Goal: Task Accomplishment & Management: Manage account settings

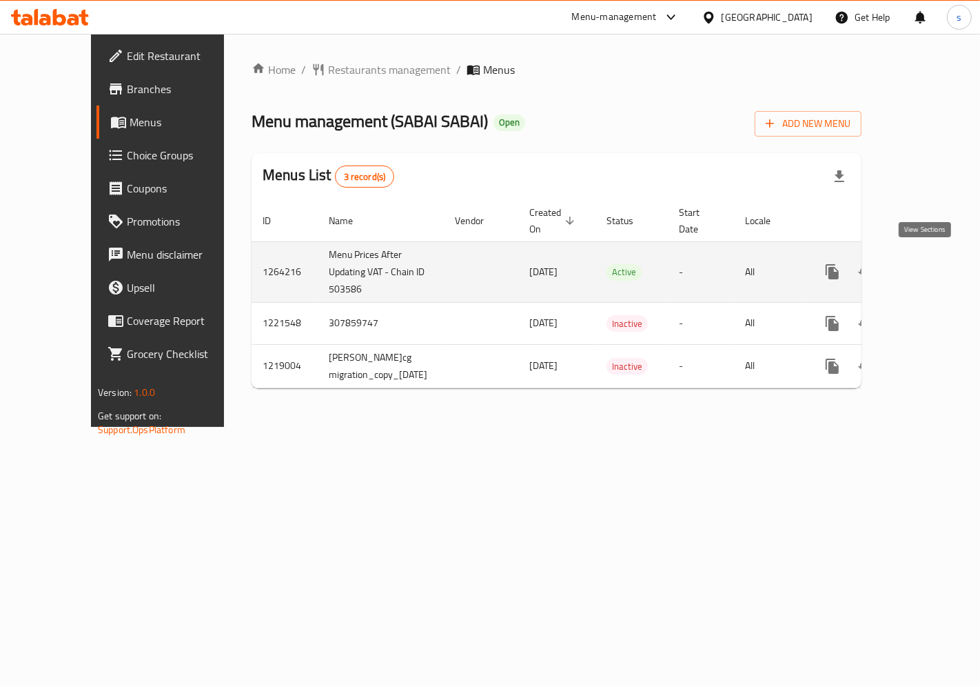
click at [926, 268] on icon "enhanced table" at bounding box center [932, 271] width 12 height 12
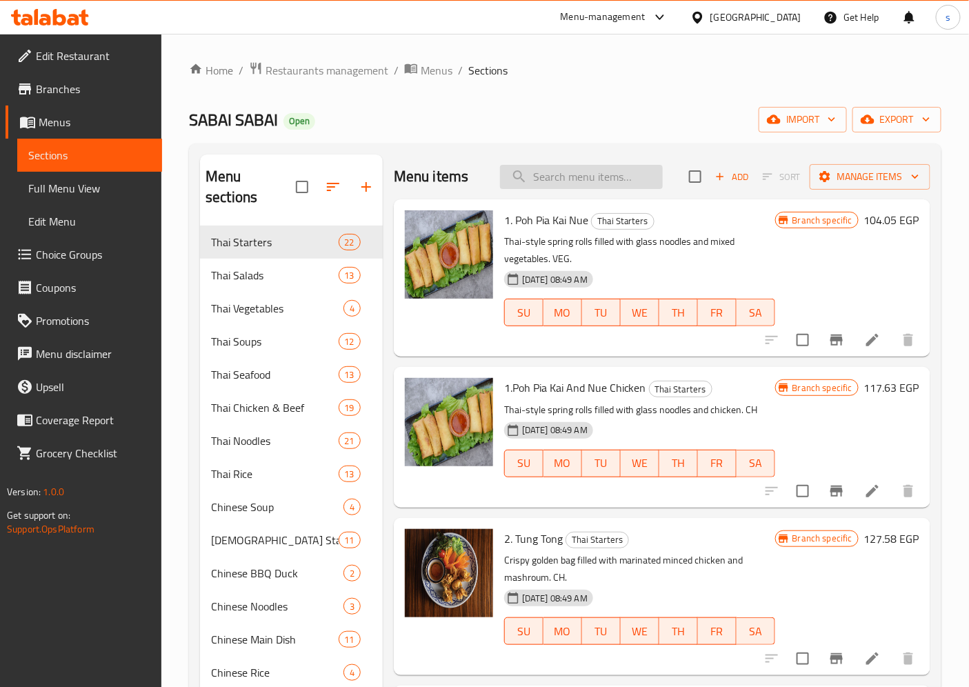
click at [557, 170] on input "search" at bounding box center [581, 177] width 163 height 24
paste input "Spaghetti Kee Maw (Chicken)"
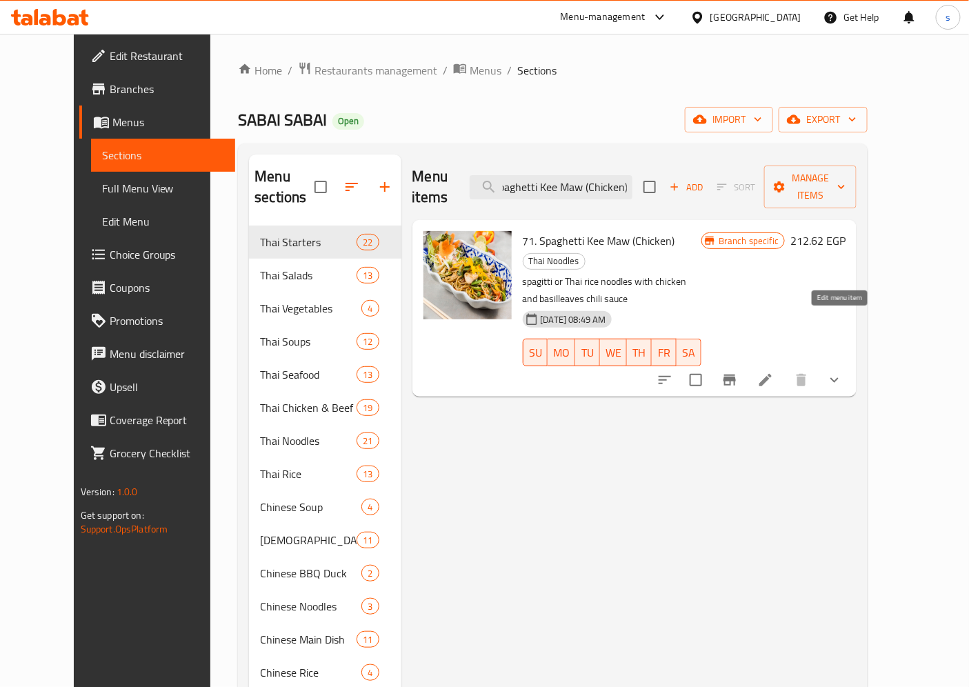
type input "Spaghetti Kee Maw (Chicken)"
click at [774, 372] on icon at bounding box center [765, 380] width 17 height 17
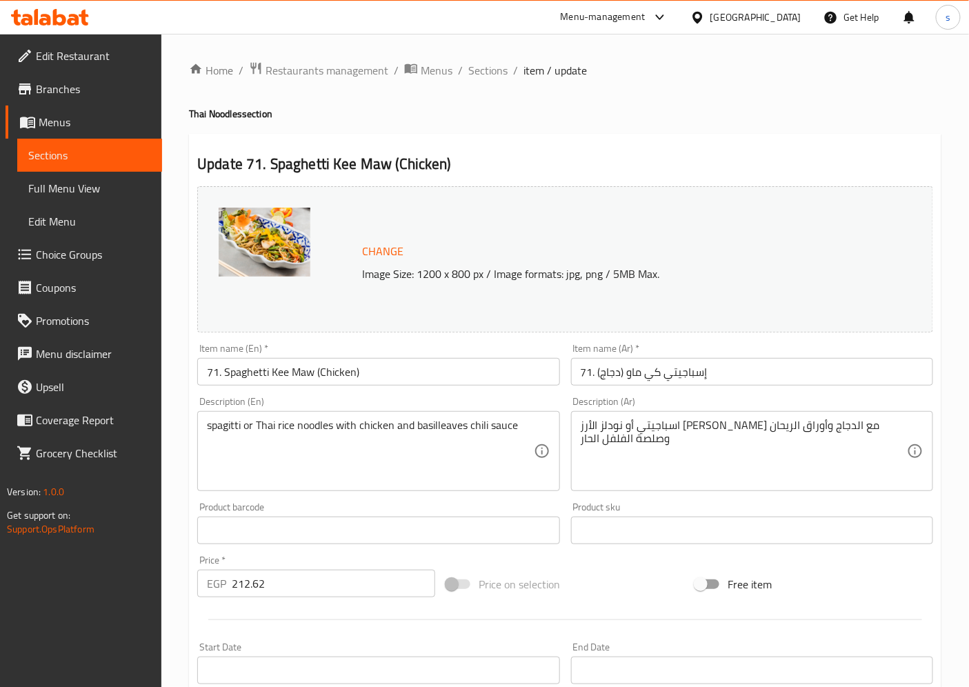
click at [85, 162] on span "Sections" at bounding box center [89, 155] width 123 height 17
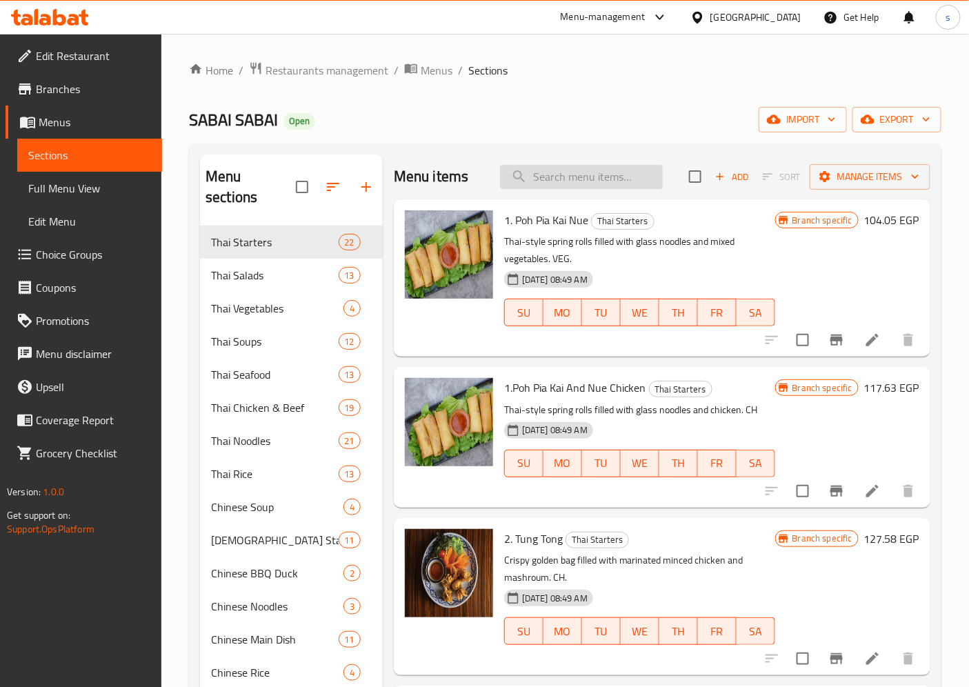
click at [603, 172] on input "search" at bounding box center [581, 177] width 163 height 24
paste input "Spaghetti Kee Maw (Beef)"
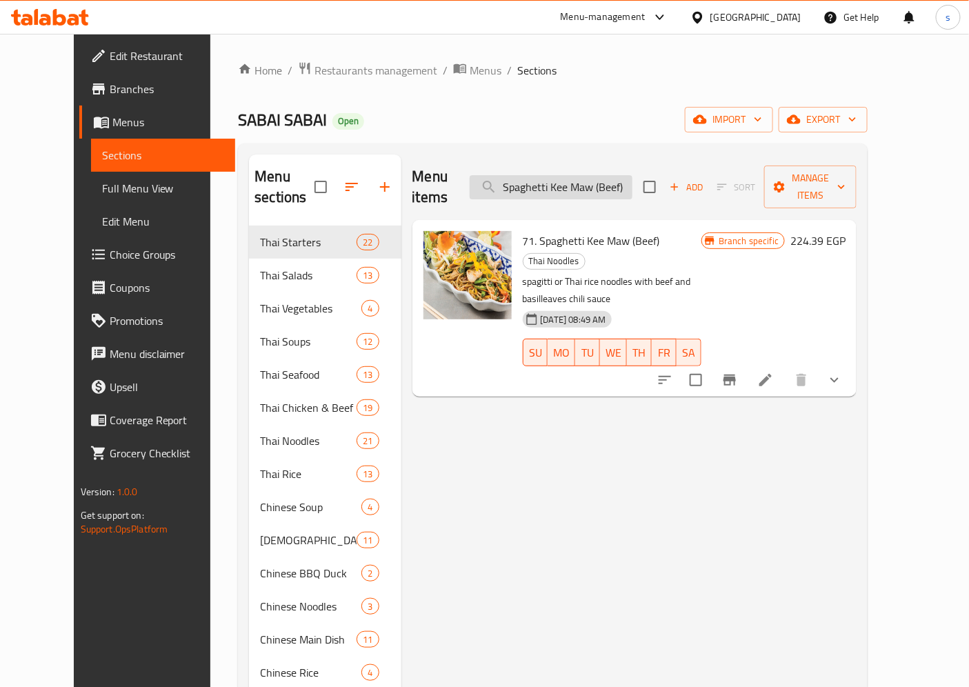
type input "Spaghetti Kee Maw (Beef)"
click at [774, 372] on icon at bounding box center [765, 380] width 17 height 17
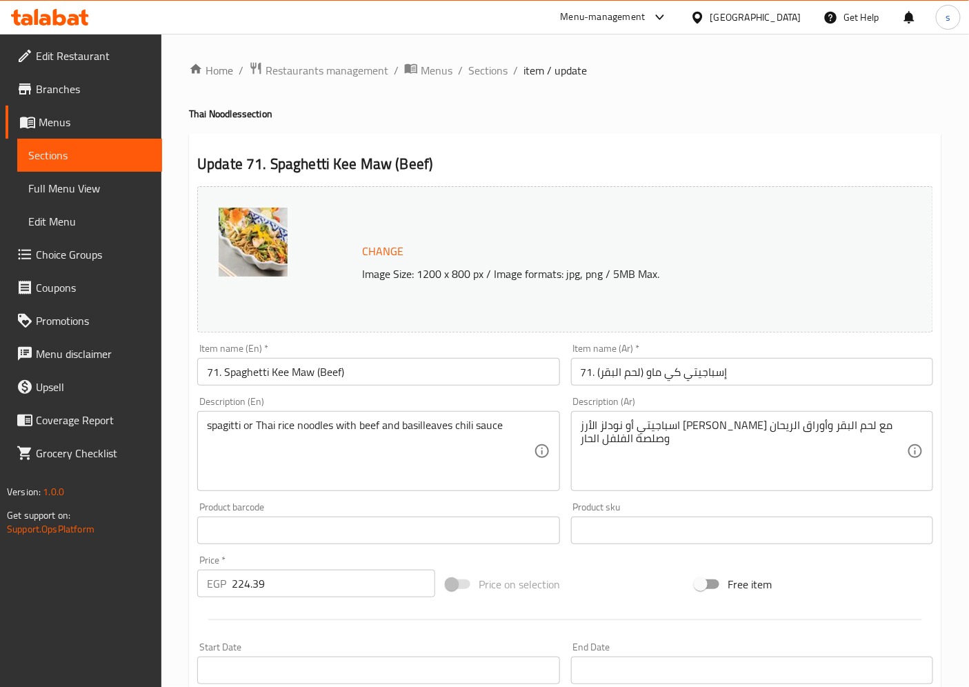
click at [122, 155] on span "Sections" at bounding box center [89, 155] width 123 height 17
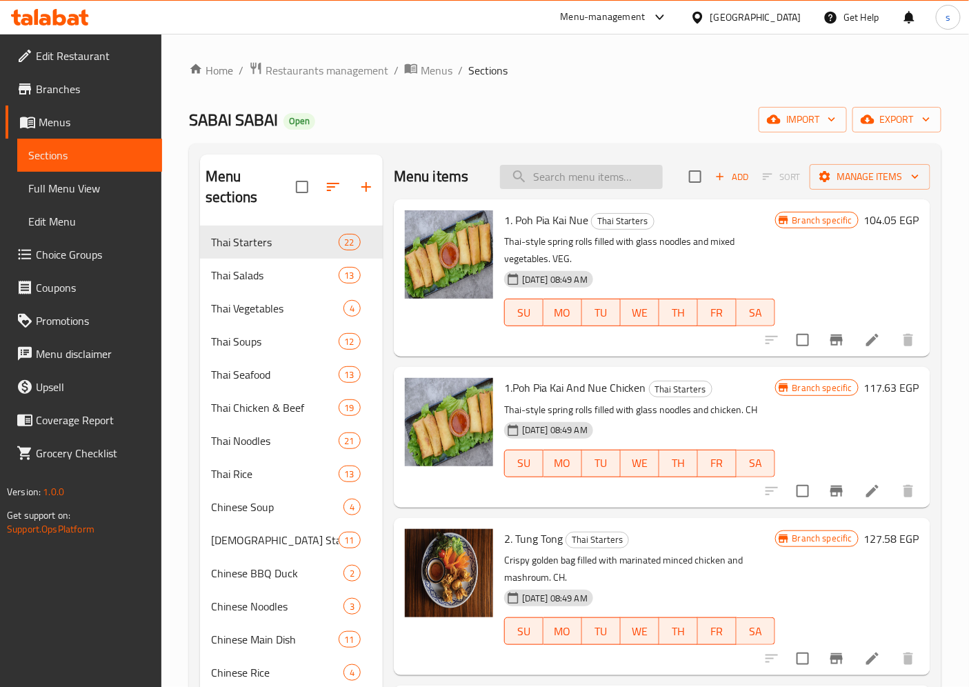
click at [587, 170] on input "search" at bounding box center [581, 177] width 163 height 24
paste input "Spaghetti Kee Maw (Shrimp)"
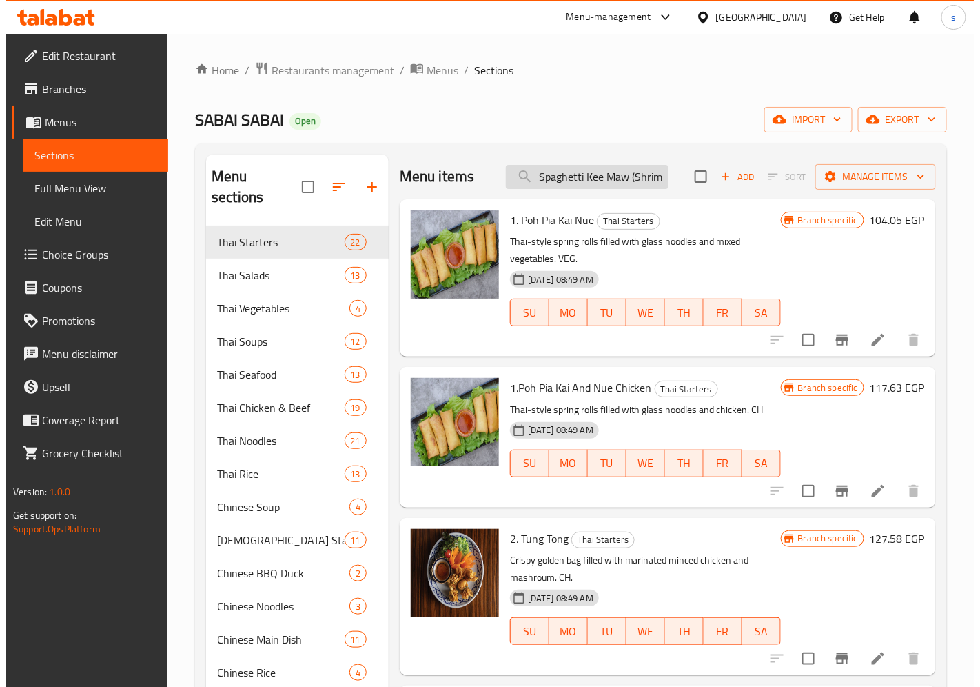
scroll to position [0, 8]
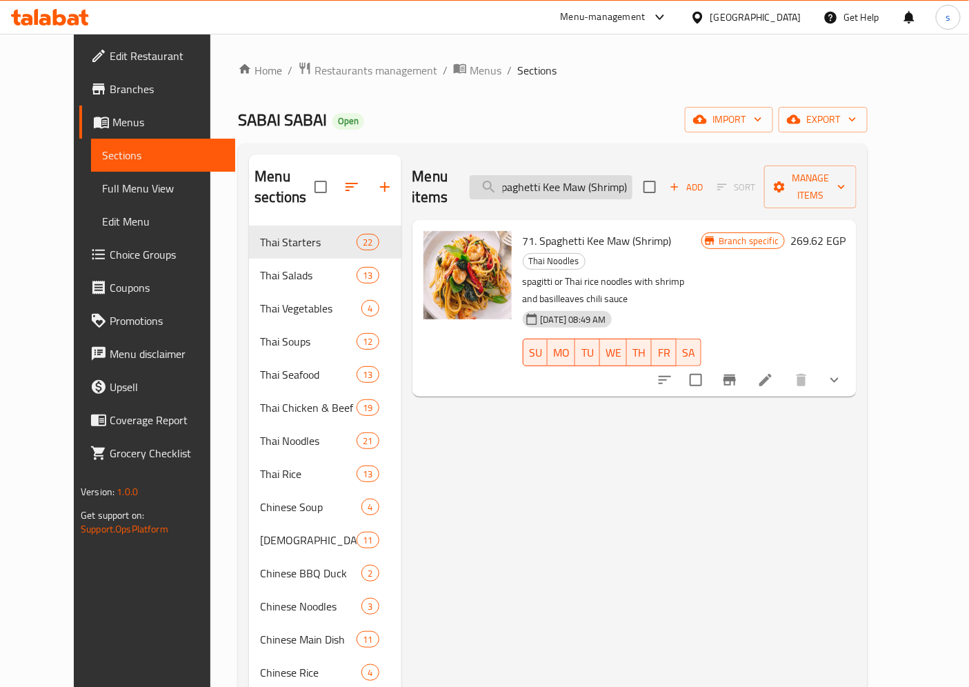
type input "Spaghetti Kee Maw (Shrimp)"
click at [774, 372] on icon at bounding box center [765, 380] width 17 height 17
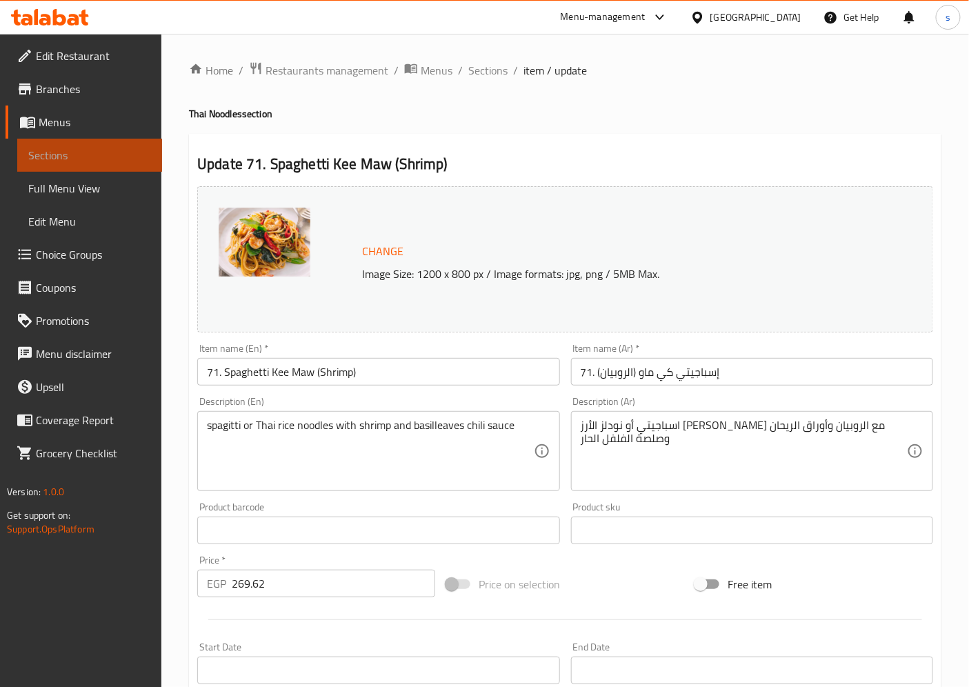
click at [78, 148] on span "Sections" at bounding box center [89, 155] width 123 height 17
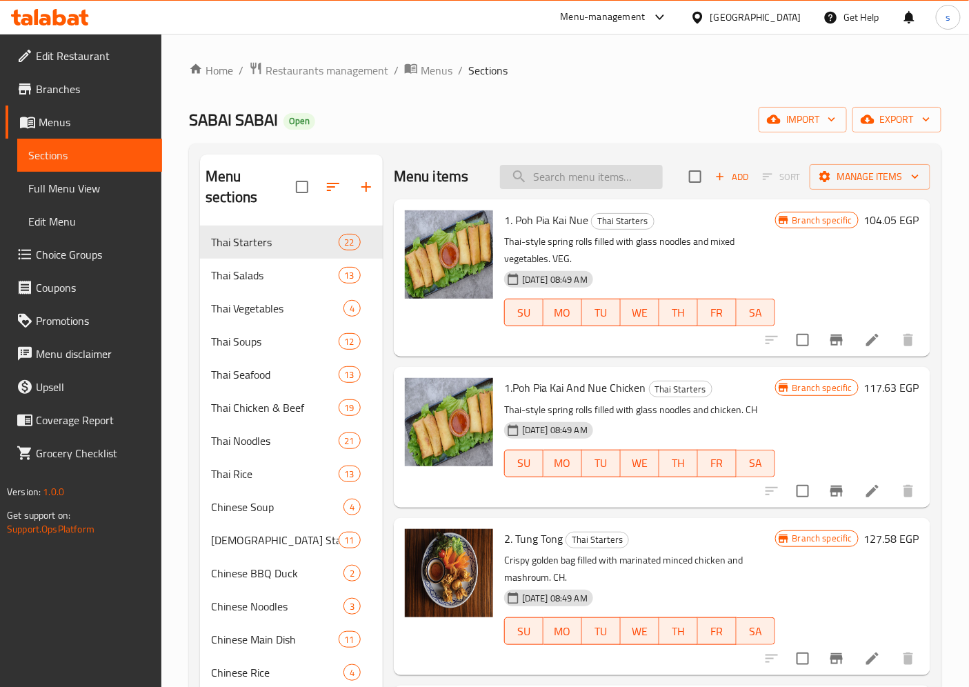
click at [605, 171] on input "search" at bounding box center [581, 177] width 163 height 24
paste input "Pasta Kee Maw Tuna"
type input "Pasta Kee Maw Tuna"
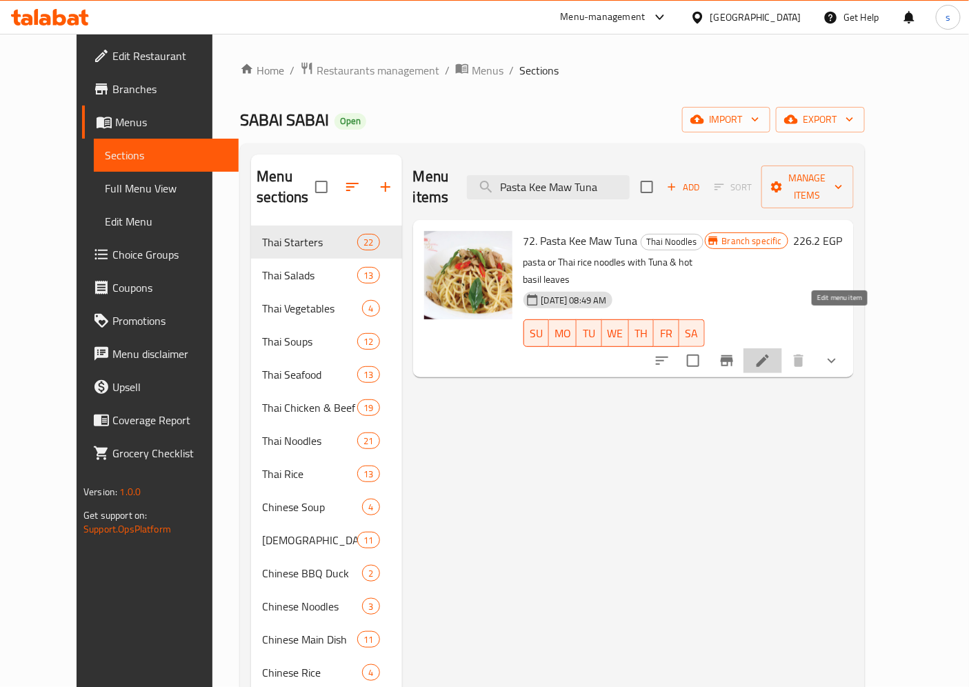
click at [771, 352] on icon at bounding box center [762, 360] width 17 height 17
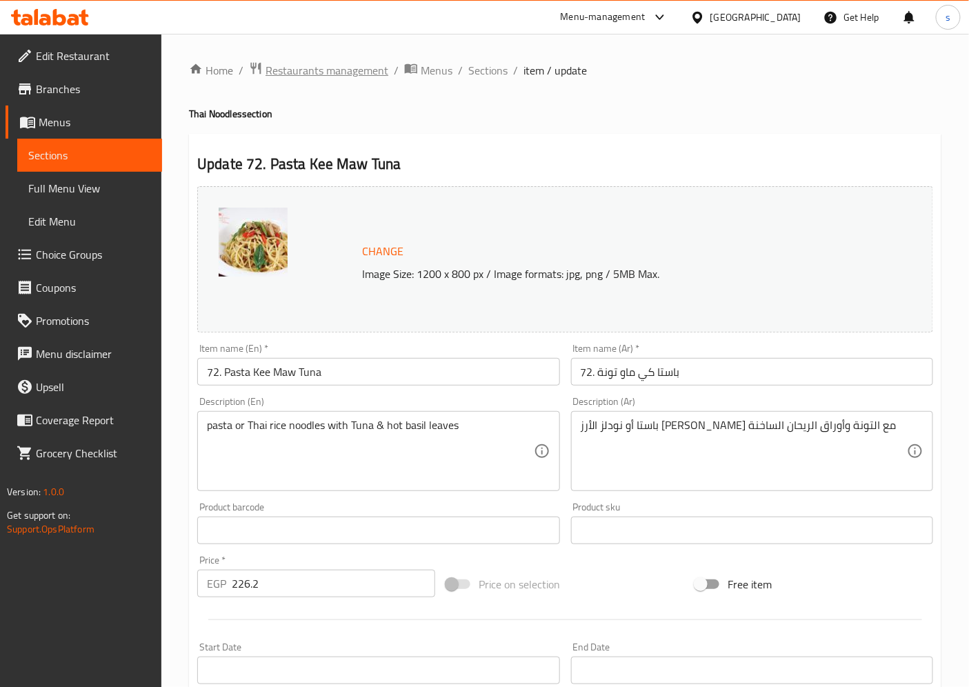
click at [290, 72] on span "Restaurants management" at bounding box center [326, 70] width 123 height 17
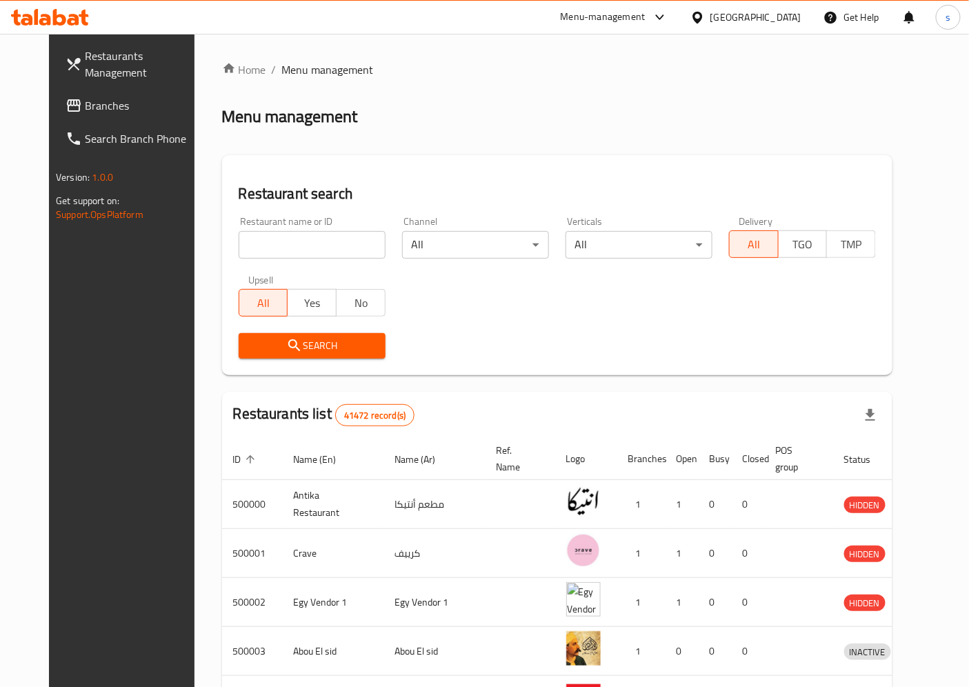
click at [85, 111] on span "Branches" at bounding box center [142, 105] width 115 height 17
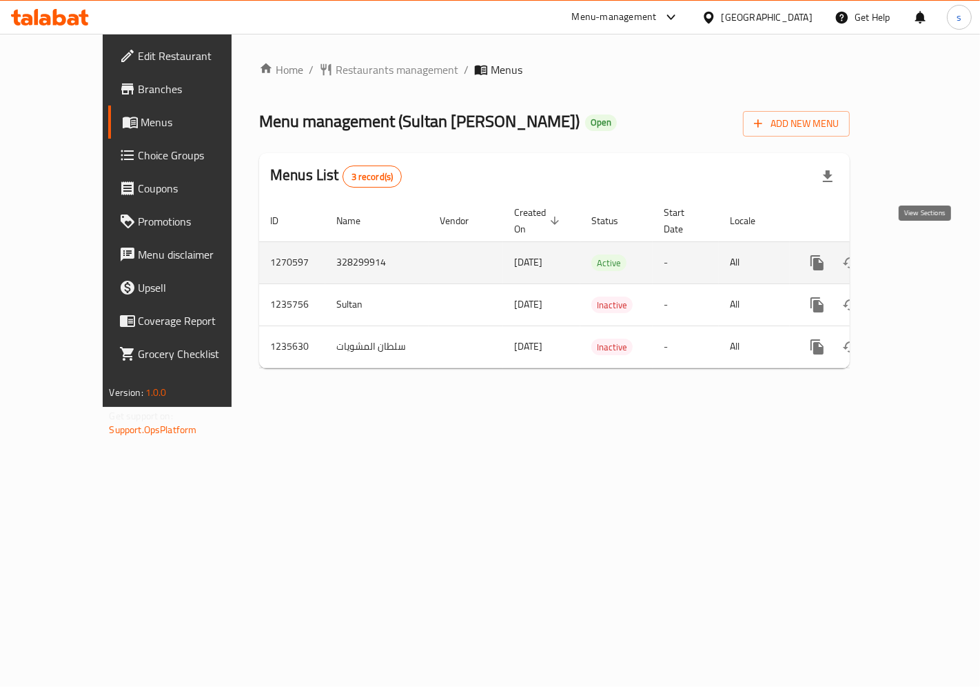
click at [917, 254] on icon "enhanced table" at bounding box center [917, 262] width 17 height 17
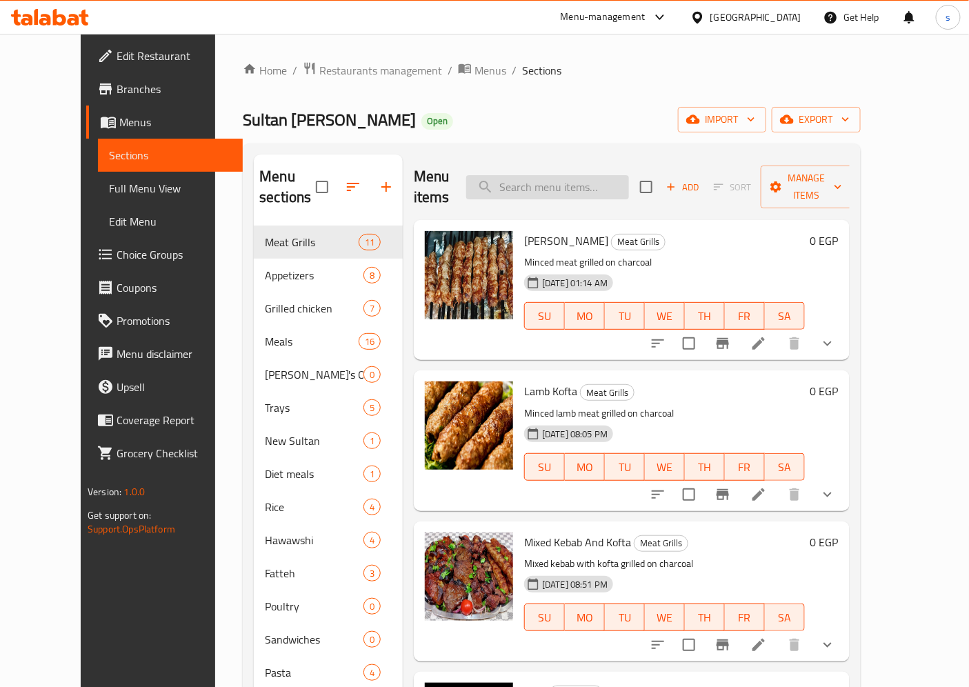
click at [596, 182] on input "search" at bounding box center [547, 187] width 163 height 24
paste input "Kofta Kandouz"
type input "Kofta Kandouz"
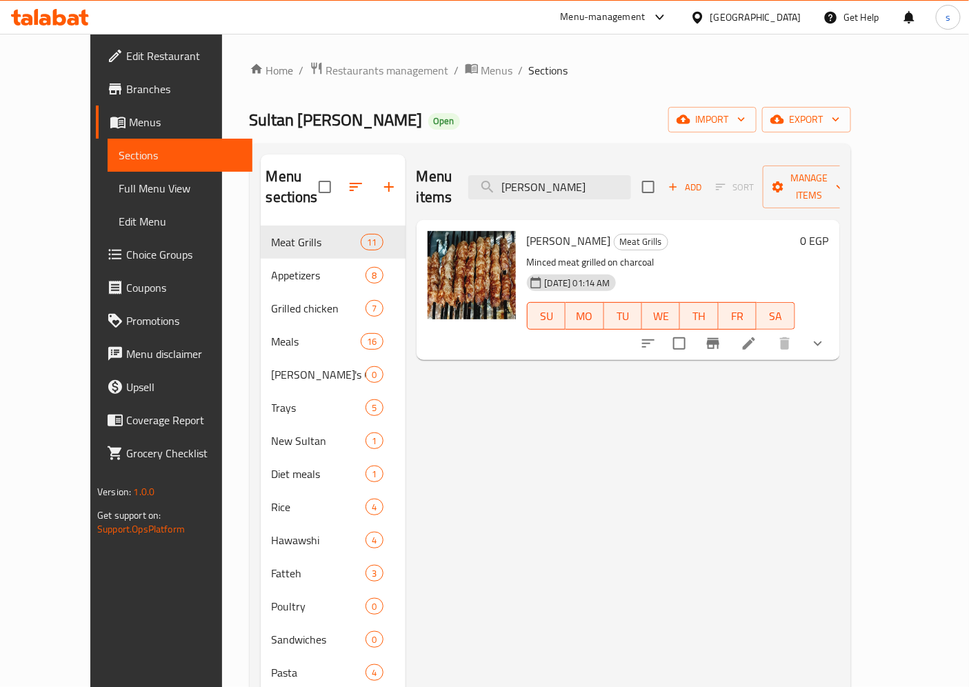
click at [757, 335] on icon at bounding box center [749, 343] width 17 height 17
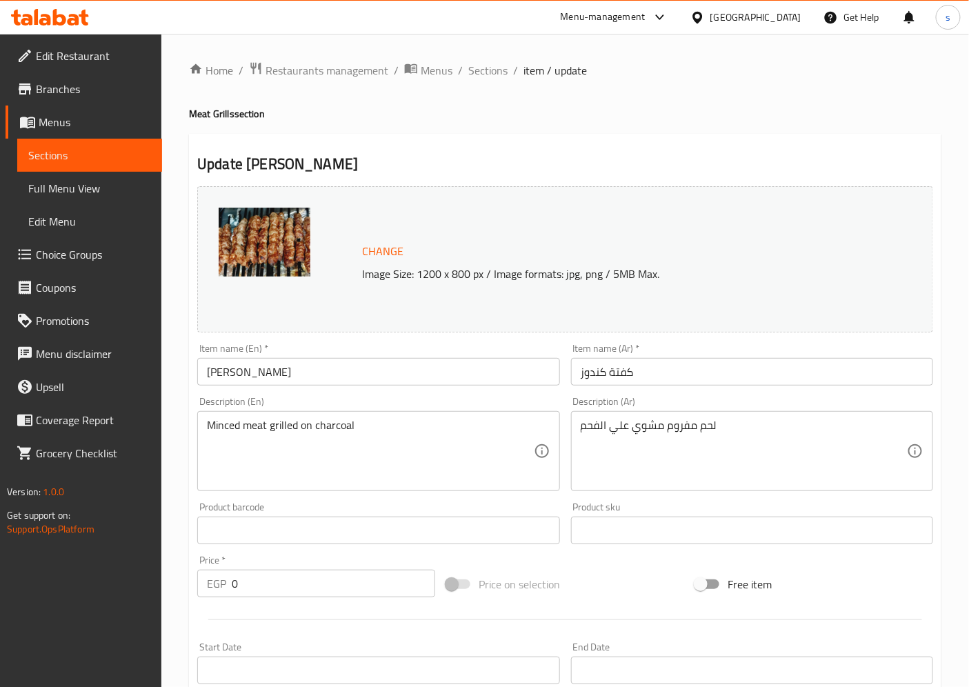
drag, startPoint x: 48, startPoint y: 157, endPoint x: 403, endPoint y: 105, distance: 358.1
click at [48, 157] on span "Sections" at bounding box center [89, 155] width 123 height 17
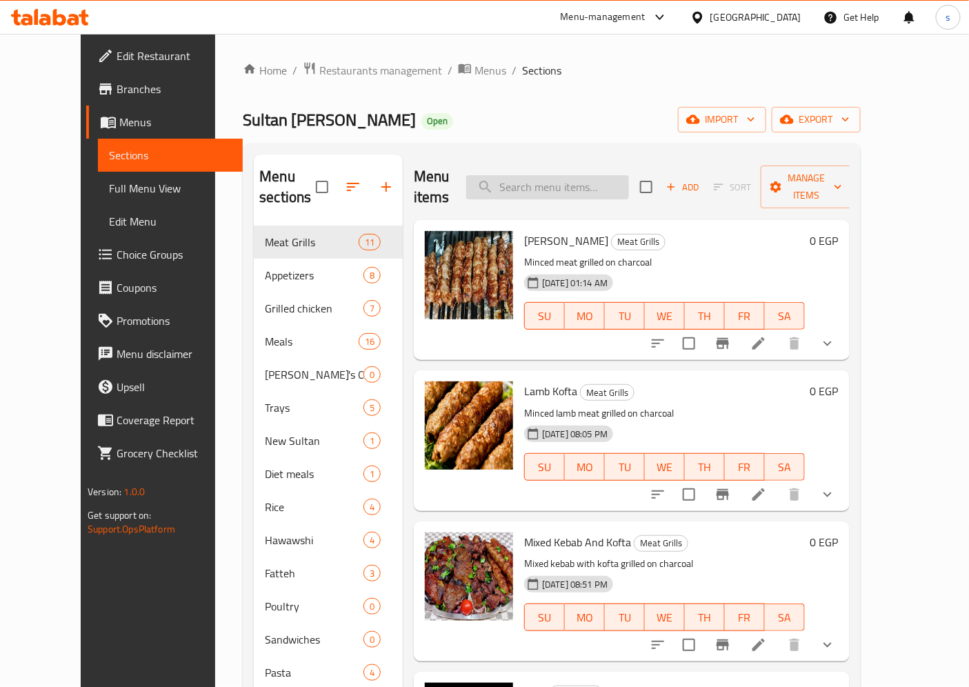
click at [539, 175] on input "search" at bounding box center [547, 187] width 163 height 24
paste input "طرب"
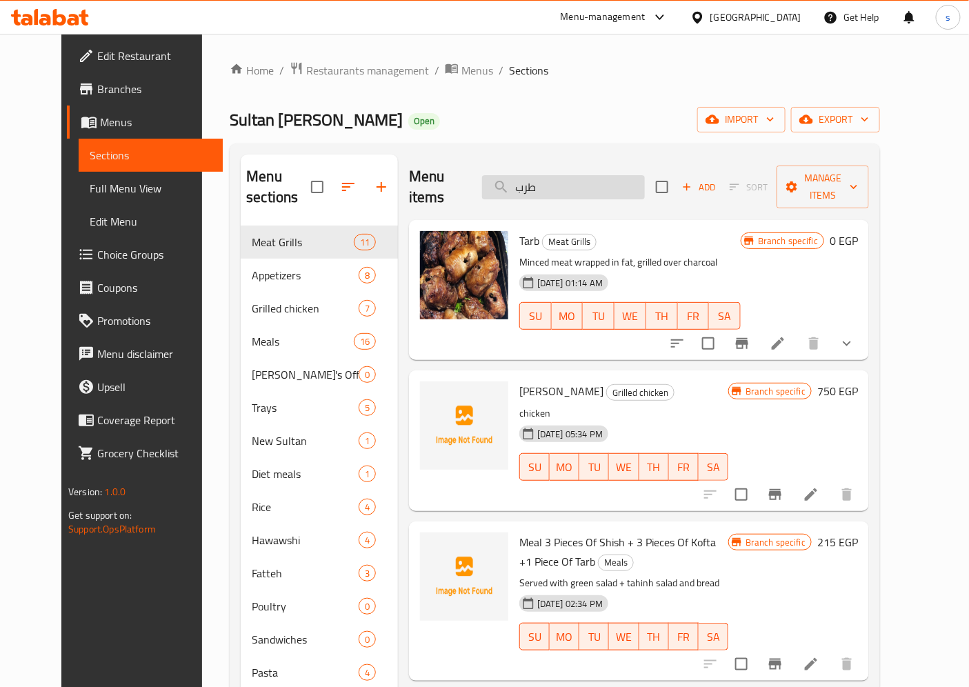
type input "طرب"
click at [786, 335] on icon at bounding box center [777, 343] width 17 height 17
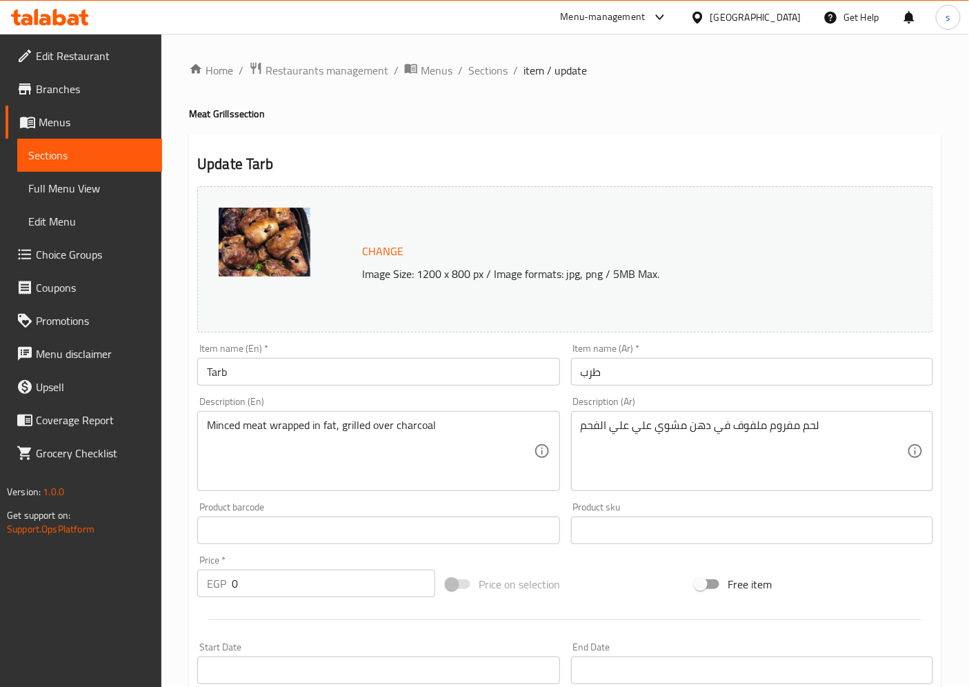
drag, startPoint x: 62, startPoint y: 160, endPoint x: 174, endPoint y: 174, distance: 113.2
click at [62, 160] on span "Sections" at bounding box center [89, 155] width 123 height 17
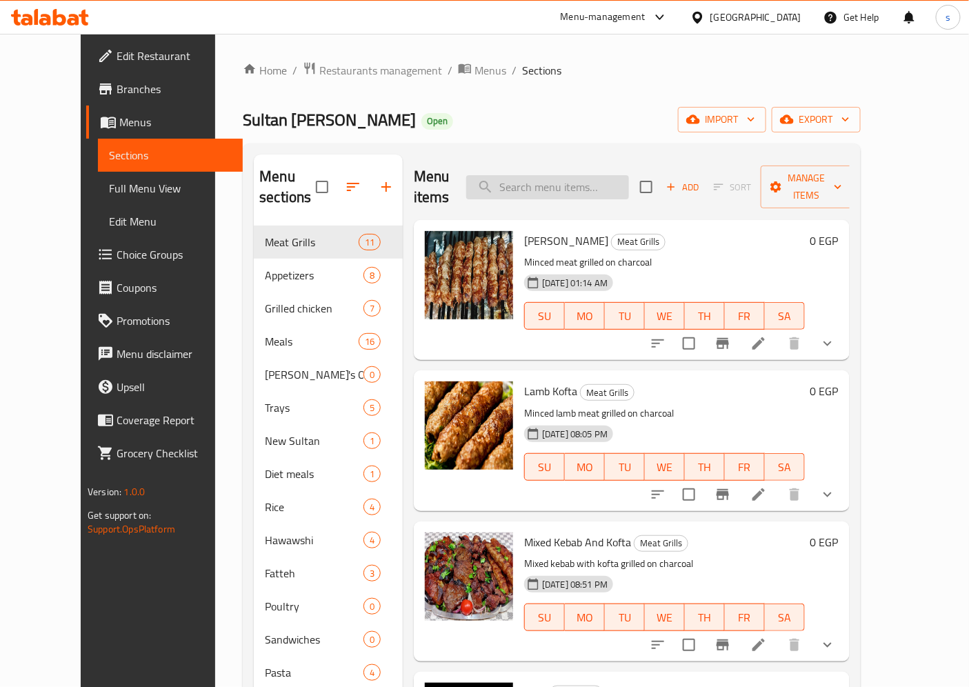
click at [596, 175] on input "search" at bounding box center [547, 187] width 163 height 24
paste input "Tarb"
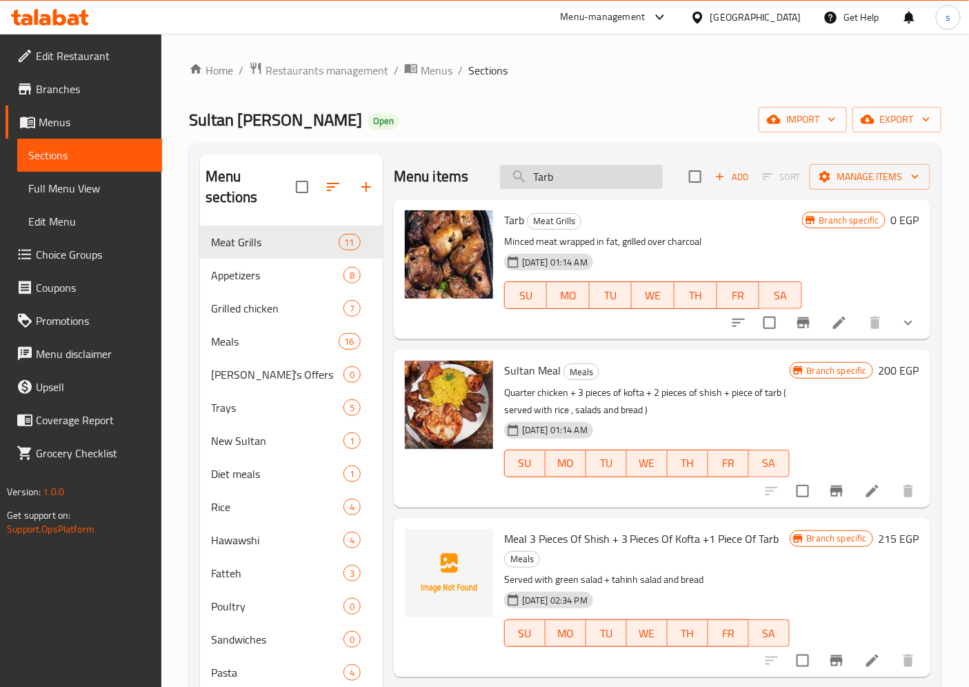
type input "Tarb"
click at [831, 325] on icon at bounding box center [839, 322] width 17 height 17
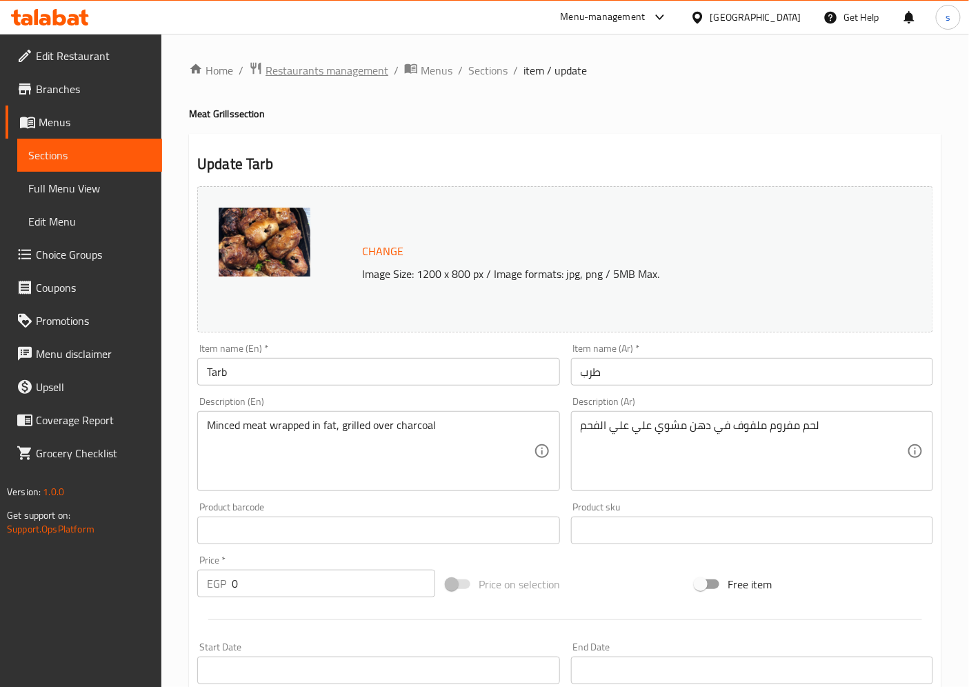
click at [276, 62] on span "Restaurants management" at bounding box center [326, 70] width 123 height 17
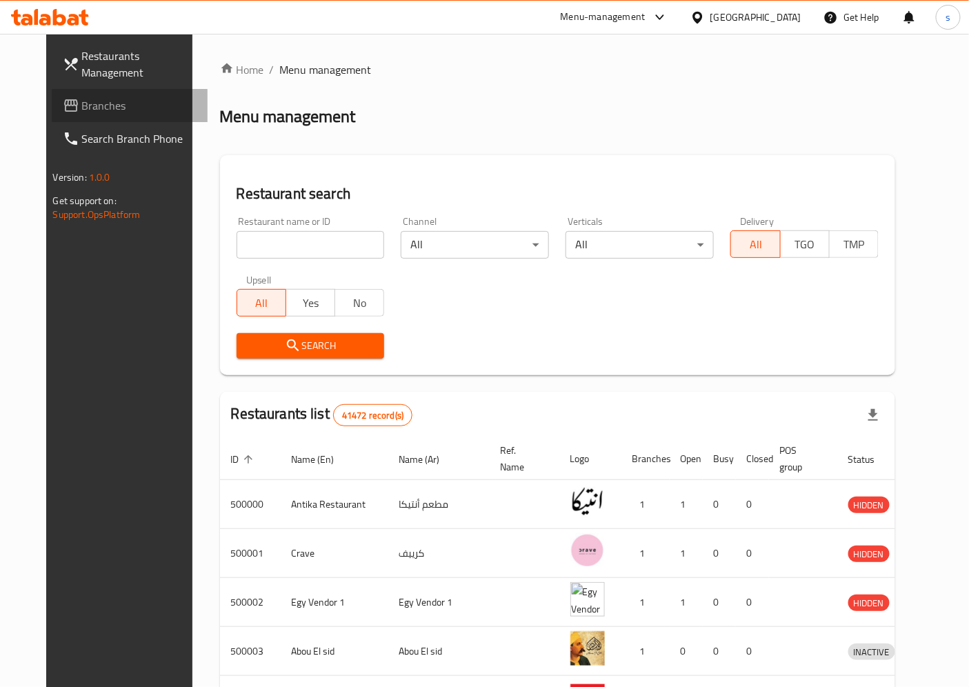
click at [82, 109] on span "Branches" at bounding box center [139, 105] width 115 height 17
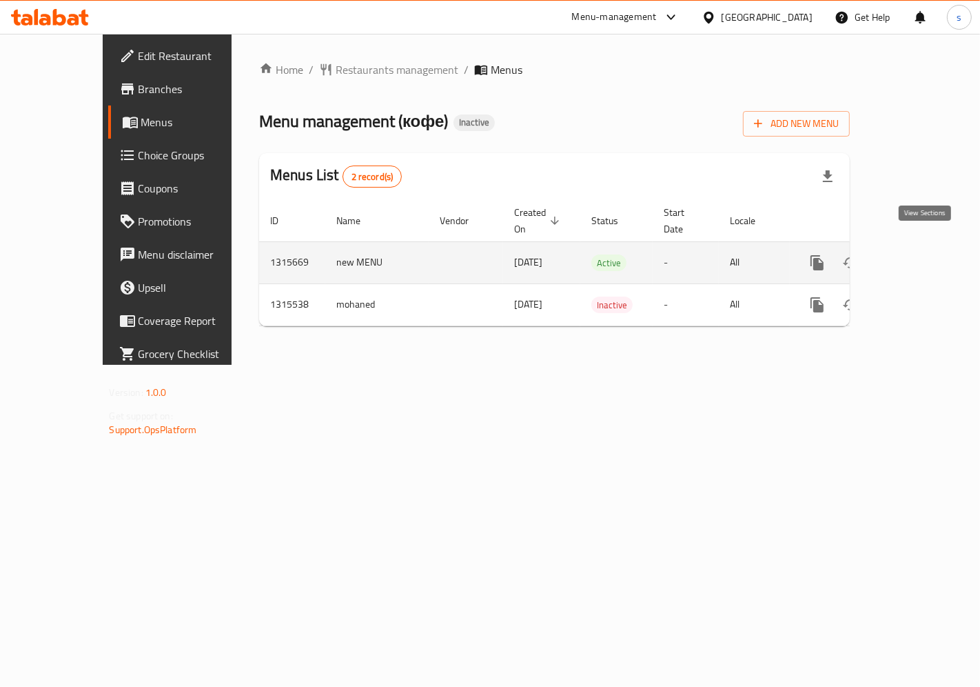
click at [925, 254] on icon "enhanced table" at bounding box center [917, 262] width 17 height 17
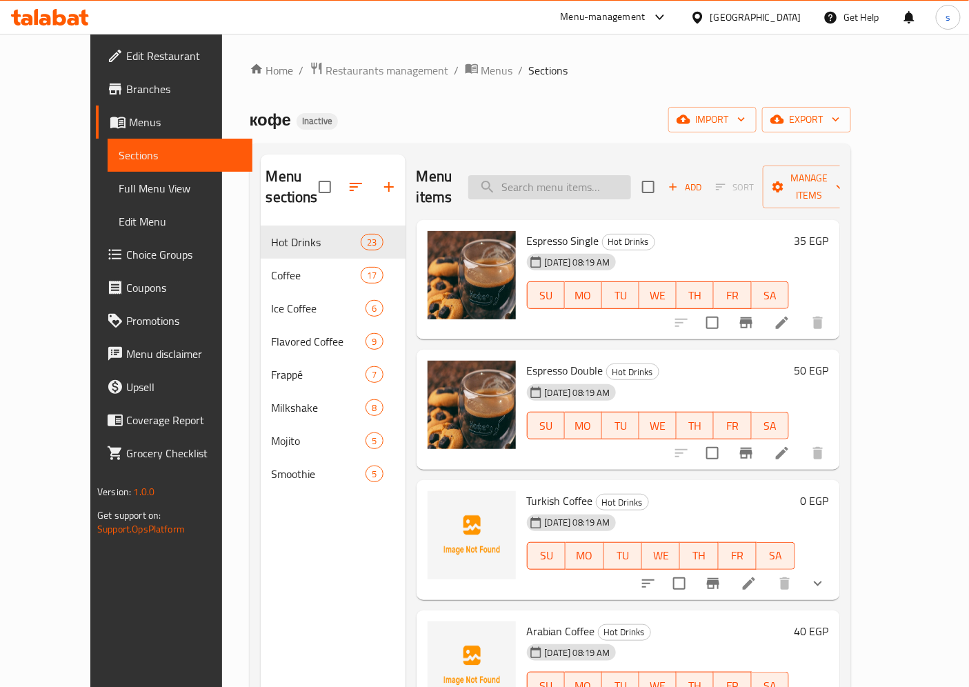
click at [590, 175] on input "search" at bounding box center [549, 187] width 163 height 24
paste input "Turkish Coffee"
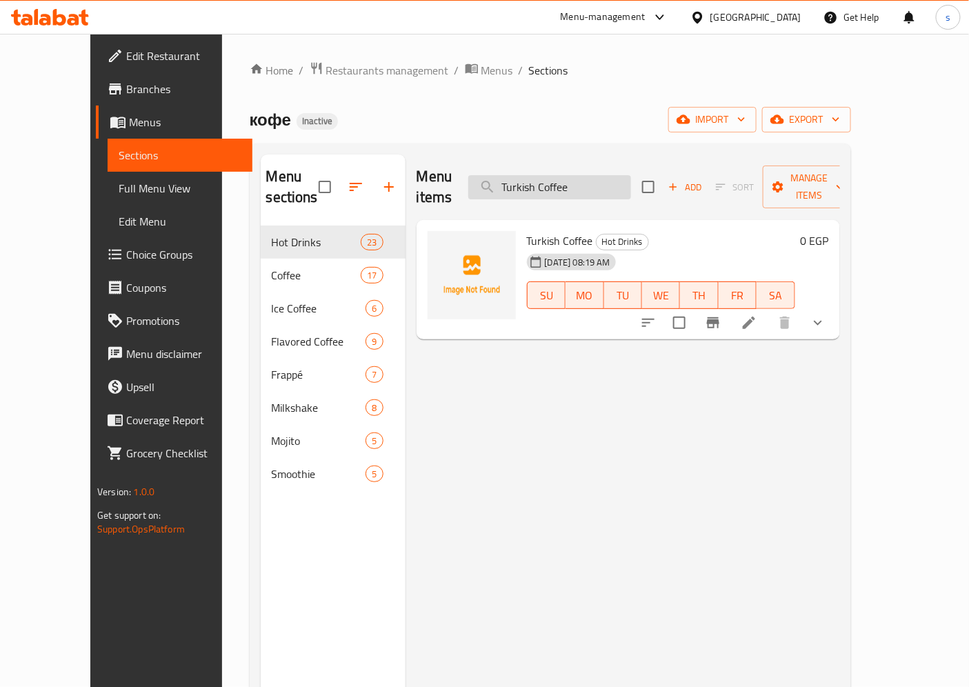
type input "Turkish Coffee"
click at [757, 314] on icon at bounding box center [749, 322] width 17 height 17
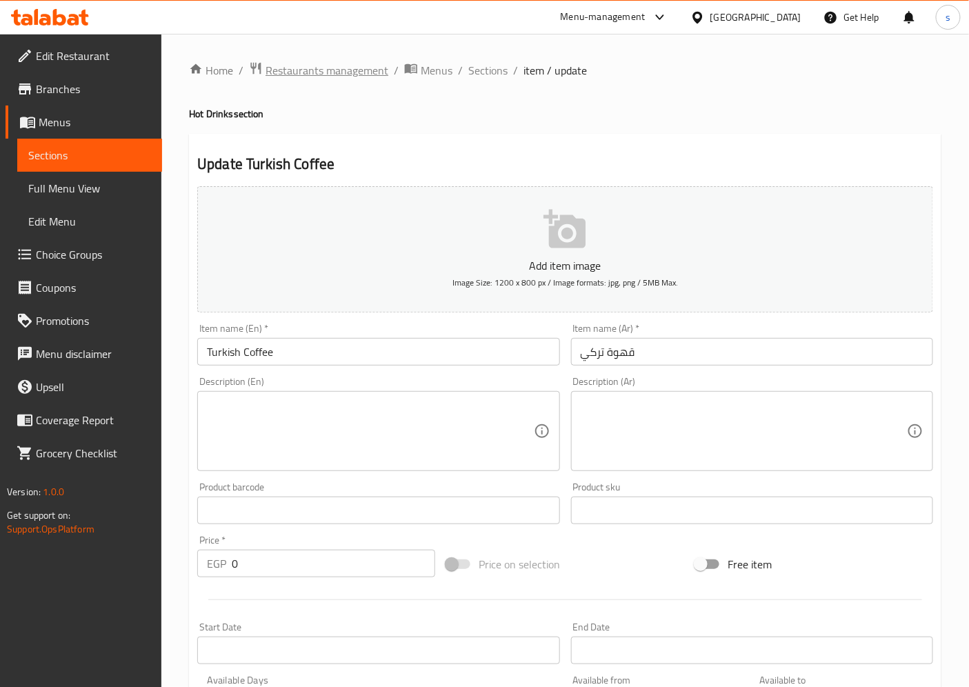
click at [352, 62] on span "Restaurants management" at bounding box center [326, 70] width 123 height 17
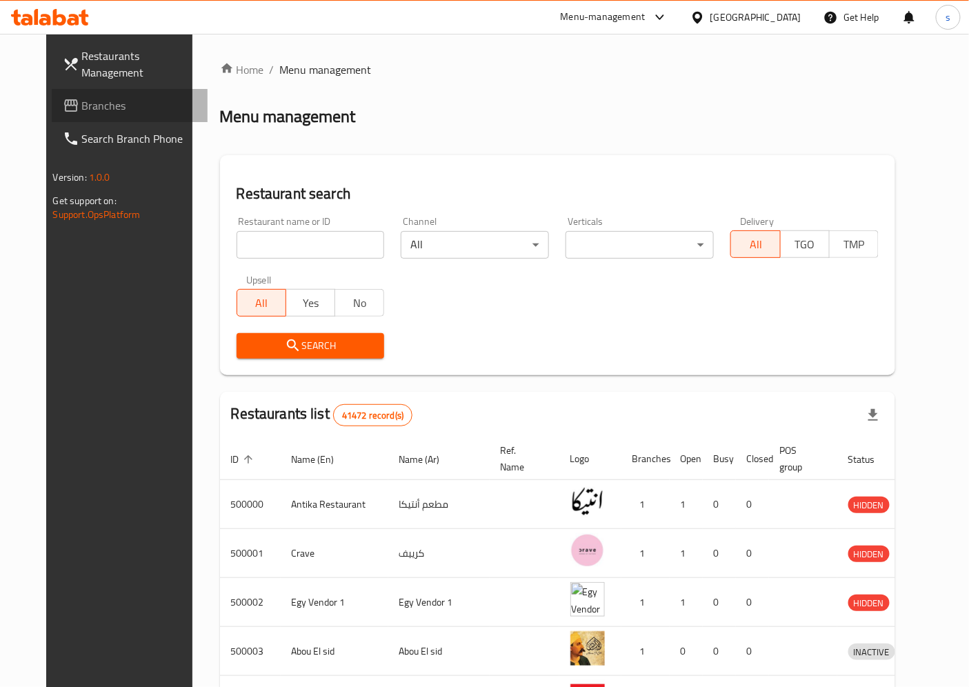
click at [82, 108] on span "Branches" at bounding box center [139, 105] width 115 height 17
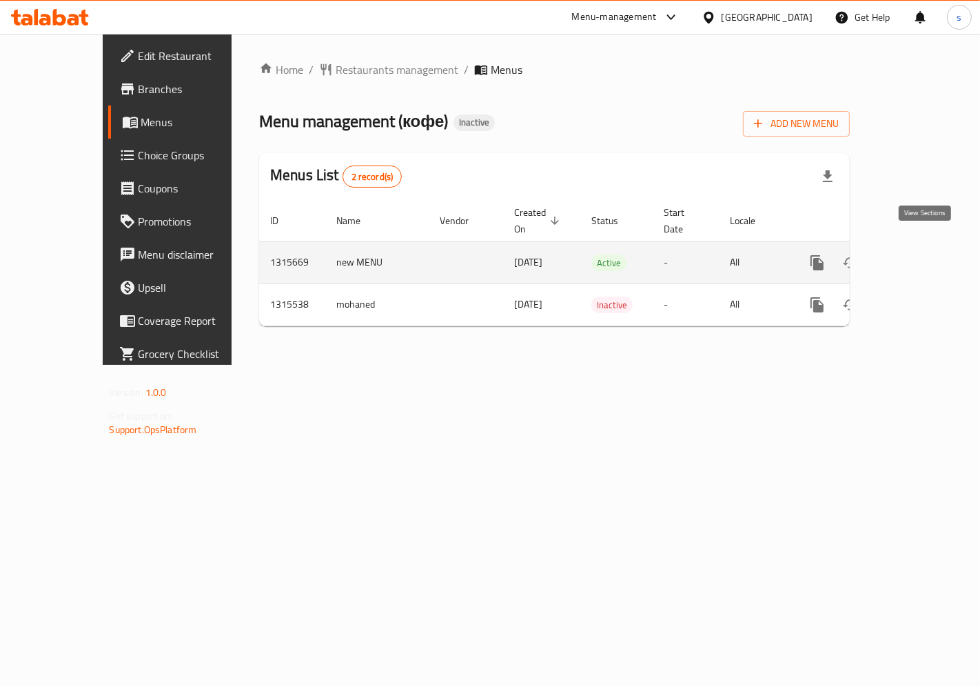
click at [922, 256] on icon "enhanced table" at bounding box center [917, 262] width 12 height 12
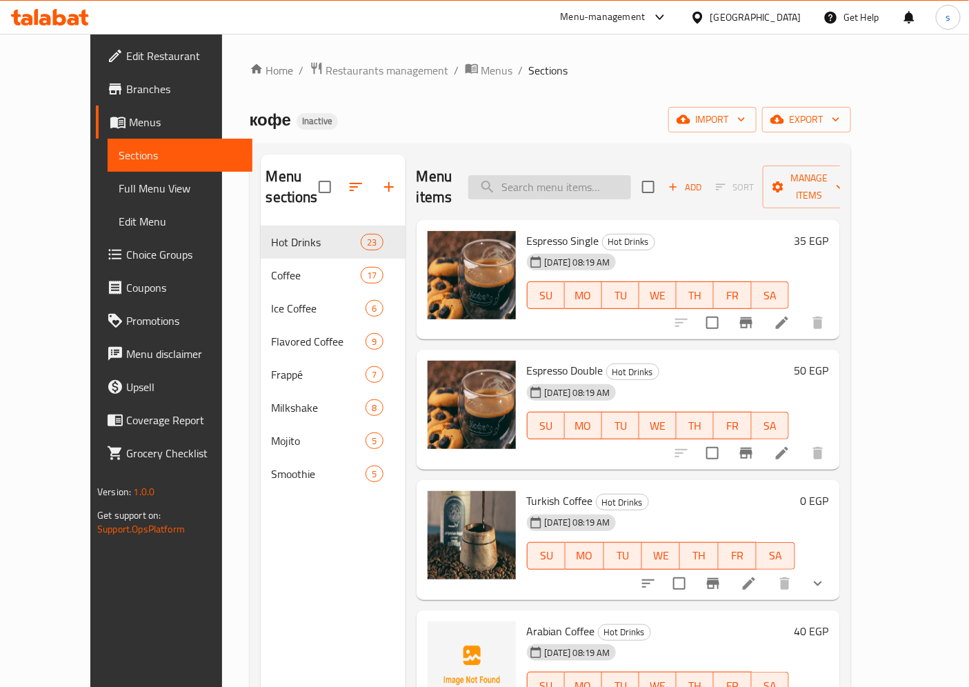
click at [574, 175] on input "search" at bounding box center [549, 187] width 163 height 24
paste input "Plain Kofe"
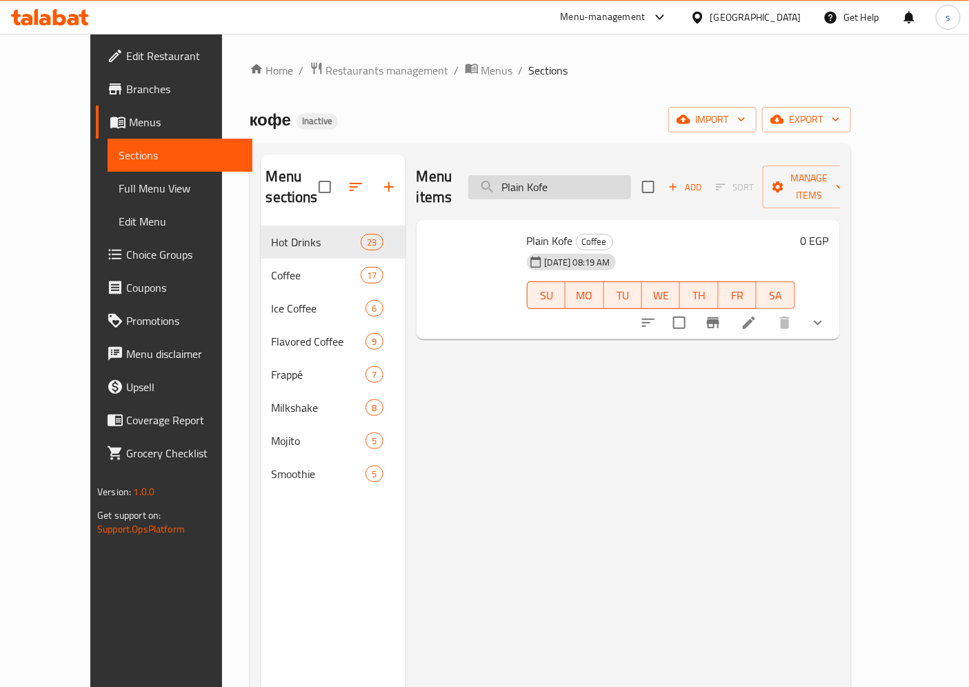
type input "Plain Kofe"
click at [755, 316] on icon at bounding box center [749, 322] width 12 height 12
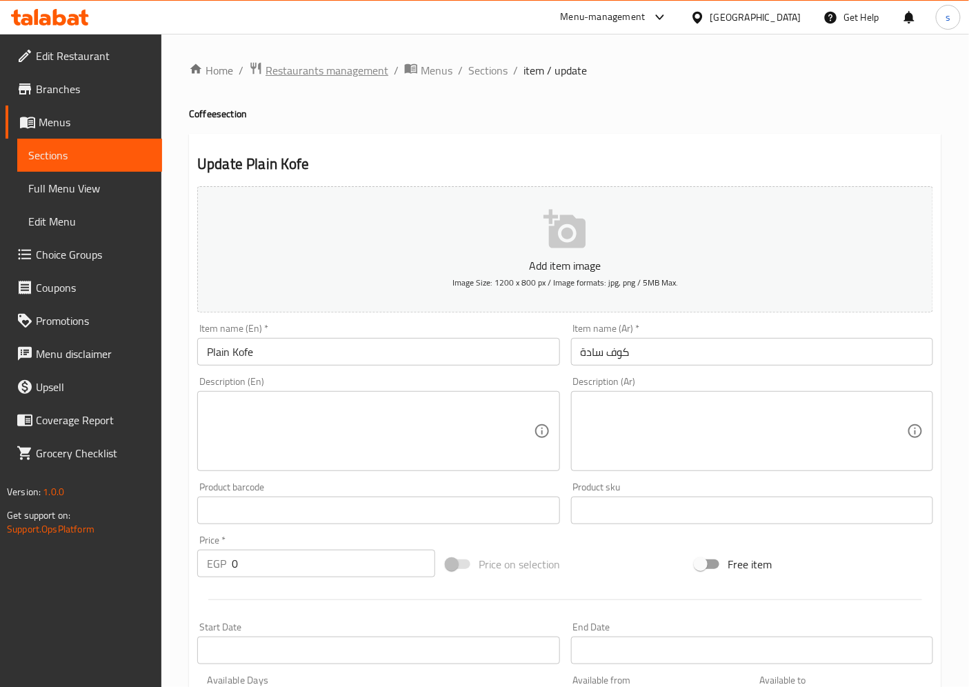
click at [343, 66] on span "Restaurants management" at bounding box center [326, 70] width 123 height 17
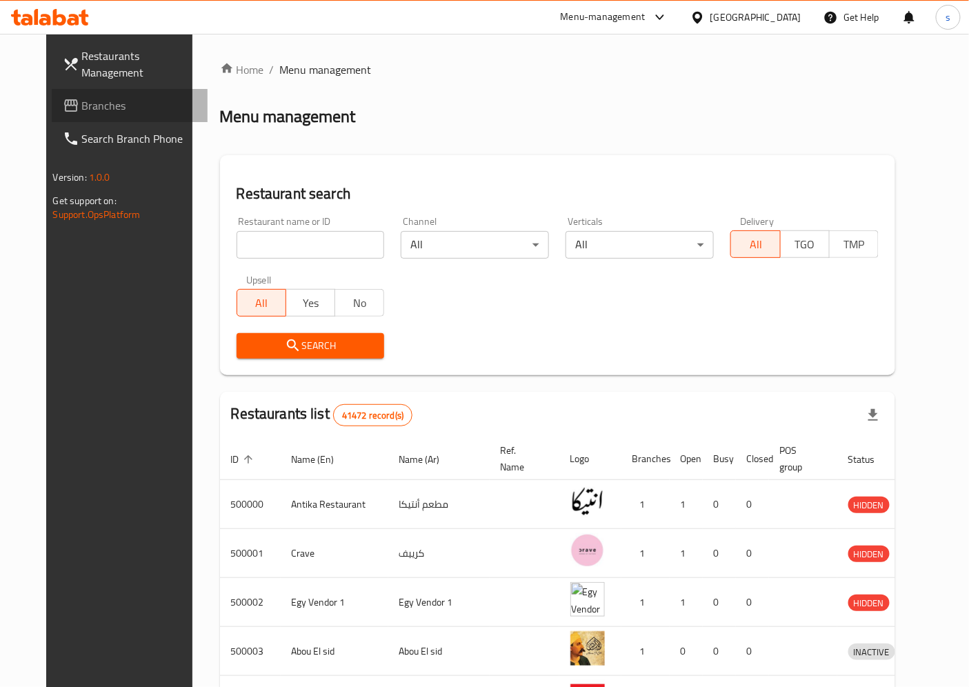
click at [67, 116] on link "Branches" at bounding box center [130, 105] width 157 height 33
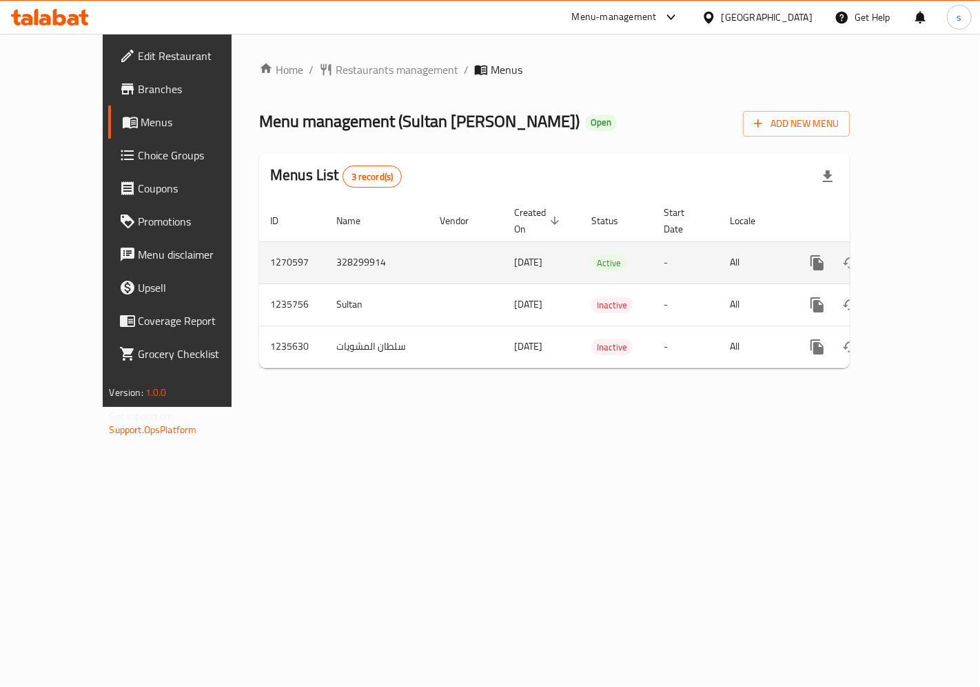
click at [925, 254] on icon "enhanced table" at bounding box center [917, 262] width 17 height 17
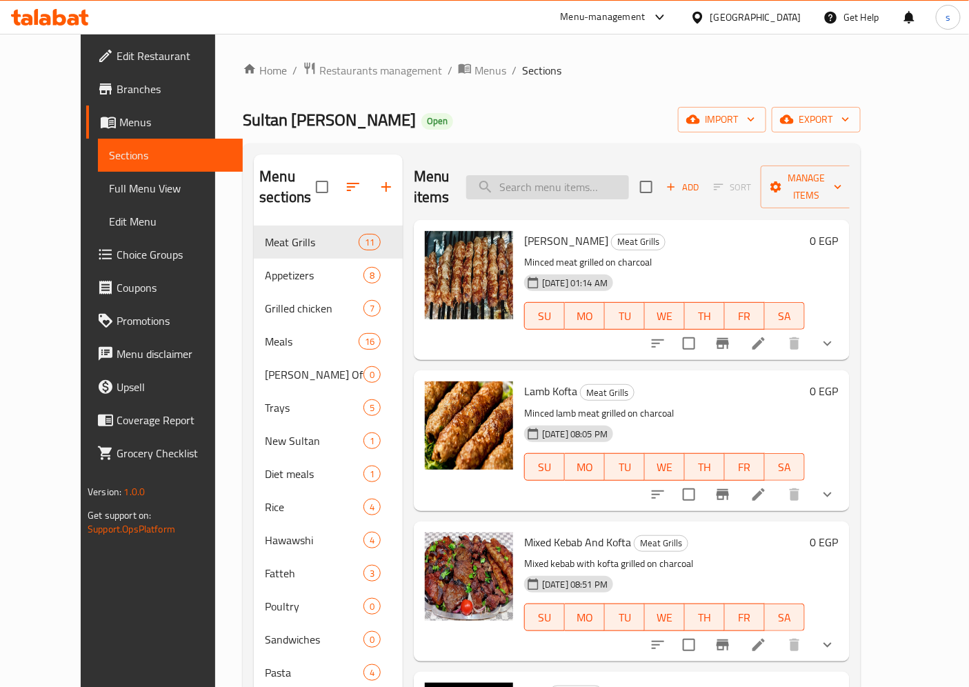
click at [605, 181] on input "search" at bounding box center [547, 187] width 163 height 24
paste input "Sultan Meal"
type input "Sultan Meal"
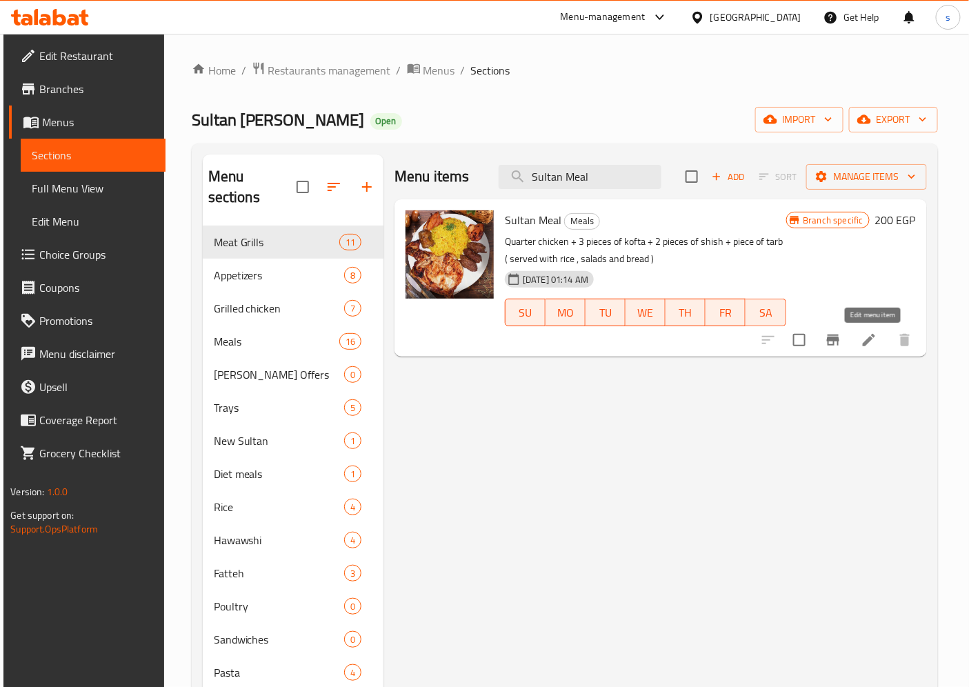
click at [875, 338] on icon at bounding box center [869, 340] width 12 height 12
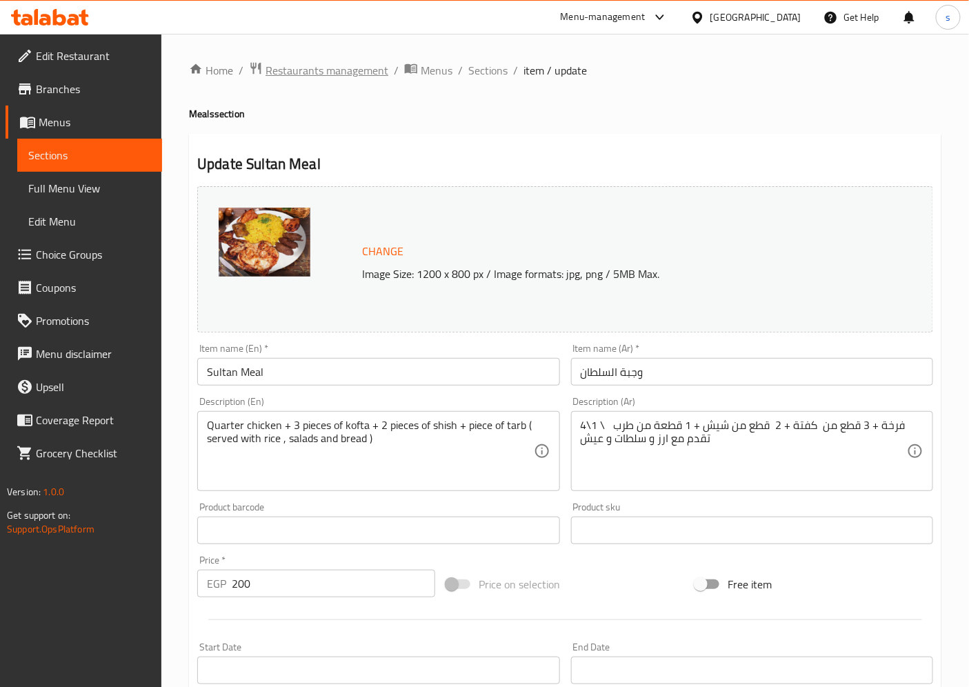
click at [342, 77] on span "Restaurants management" at bounding box center [326, 70] width 123 height 17
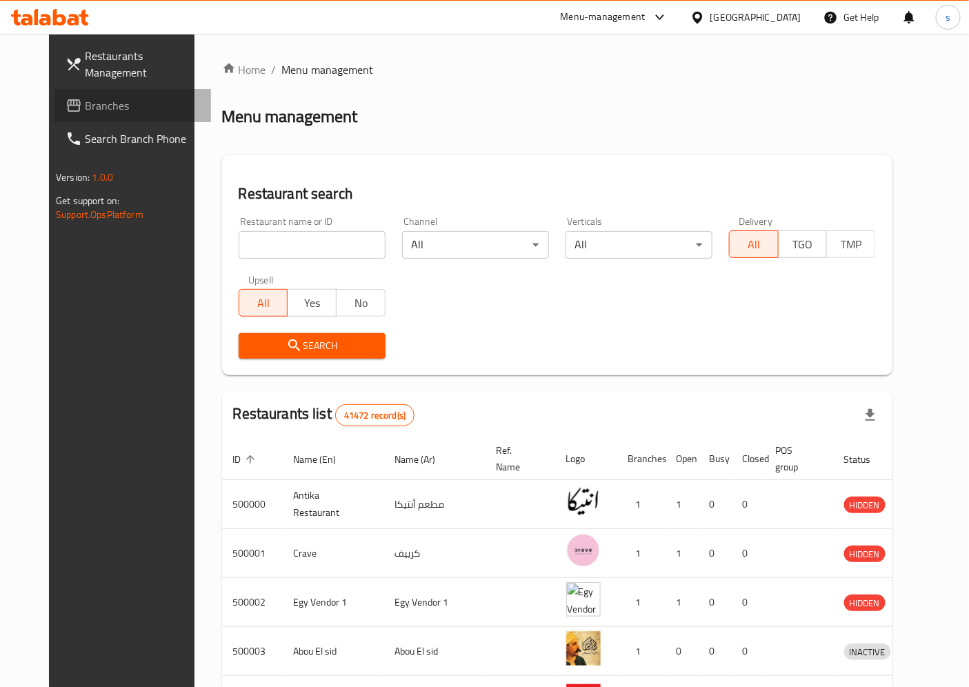
click at [85, 107] on span "Branches" at bounding box center [142, 105] width 115 height 17
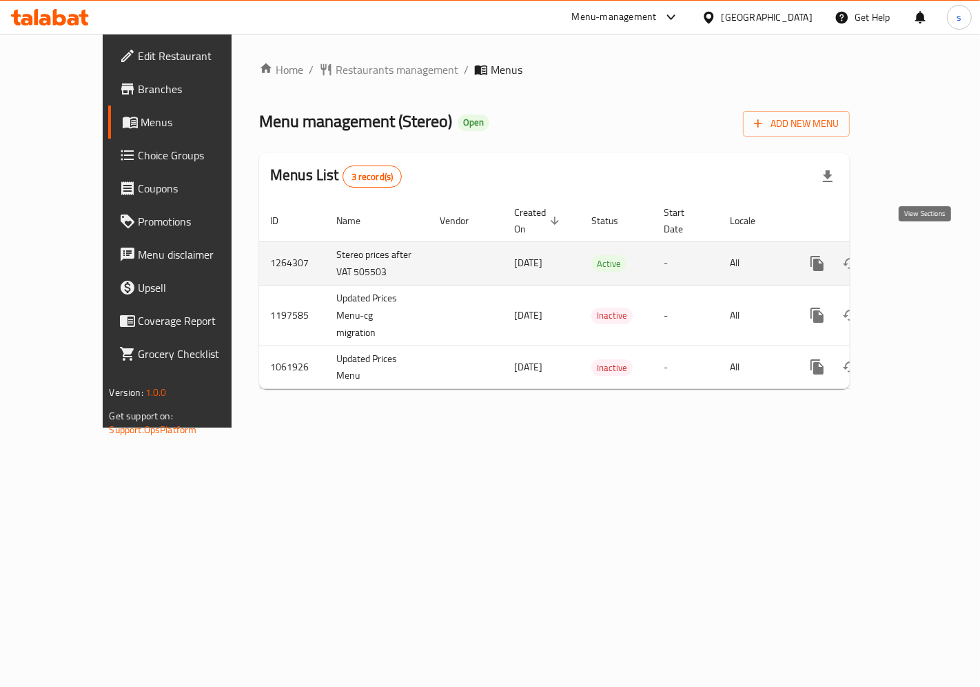
click at [924, 255] on icon "enhanced table" at bounding box center [917, 263] width 17 height 17
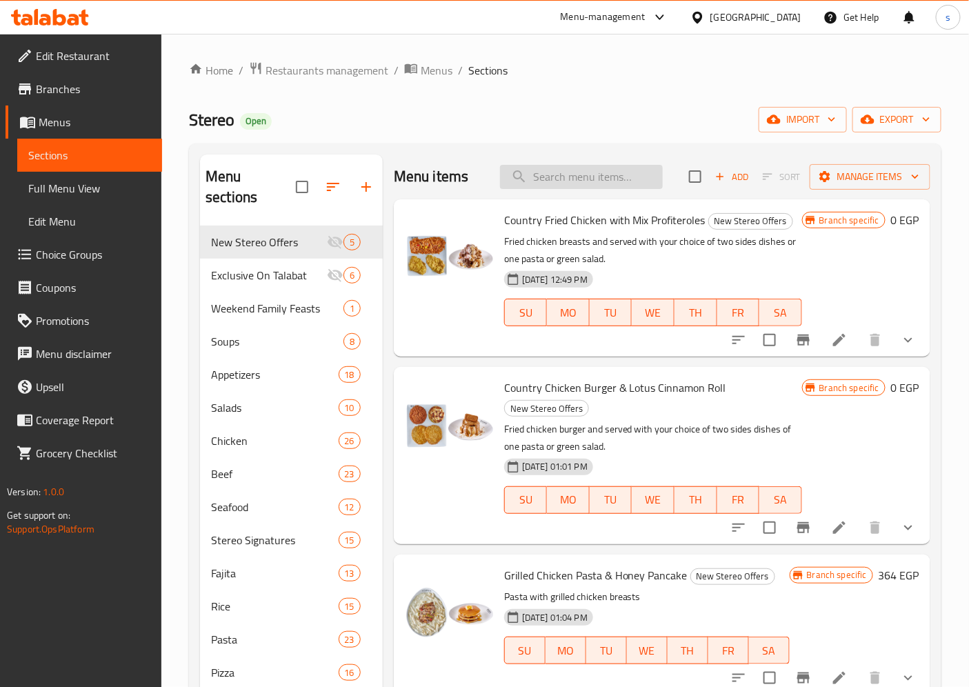
click at [562, 183] on input "search" at bounding box center [581, 177] width 163 height 24
click at [350, 74] on span "Restaurants management" at bounding box center [326, 70] width 123 height 17
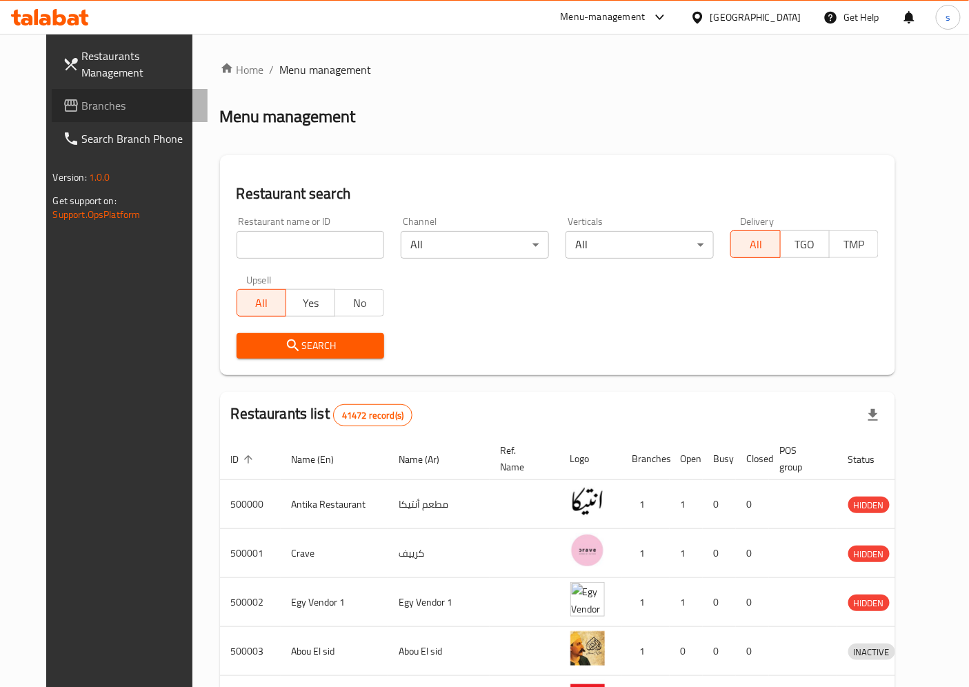
click at [82, 105] on span "Branches" at bounding box center [139, 105] width 115 height 17
